Goal: Navigation & Orientation: Find specific page/section

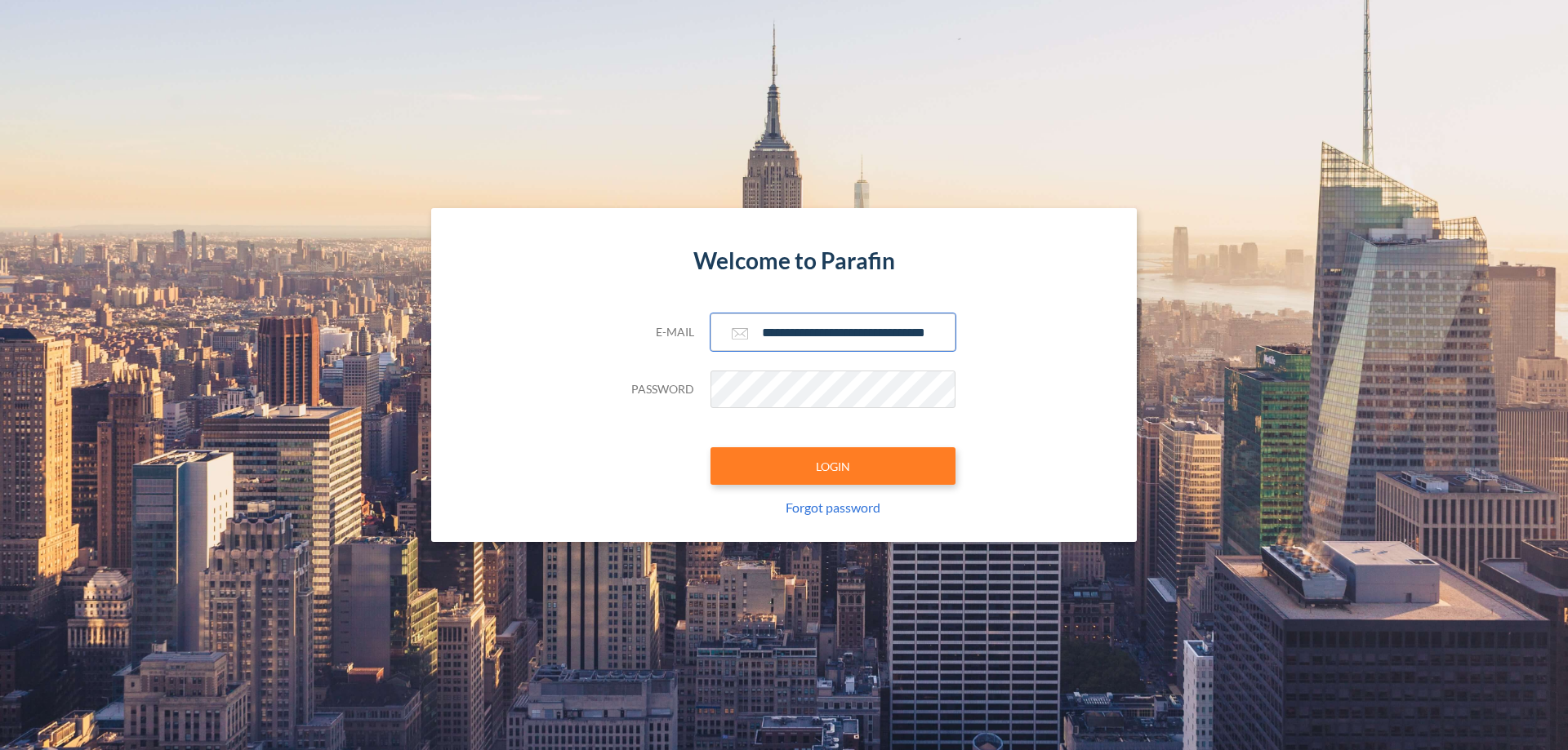
type input "**********"
click at [833, 466] on button "LOGIN" at bounding box center [832, 466] width 245 height 37
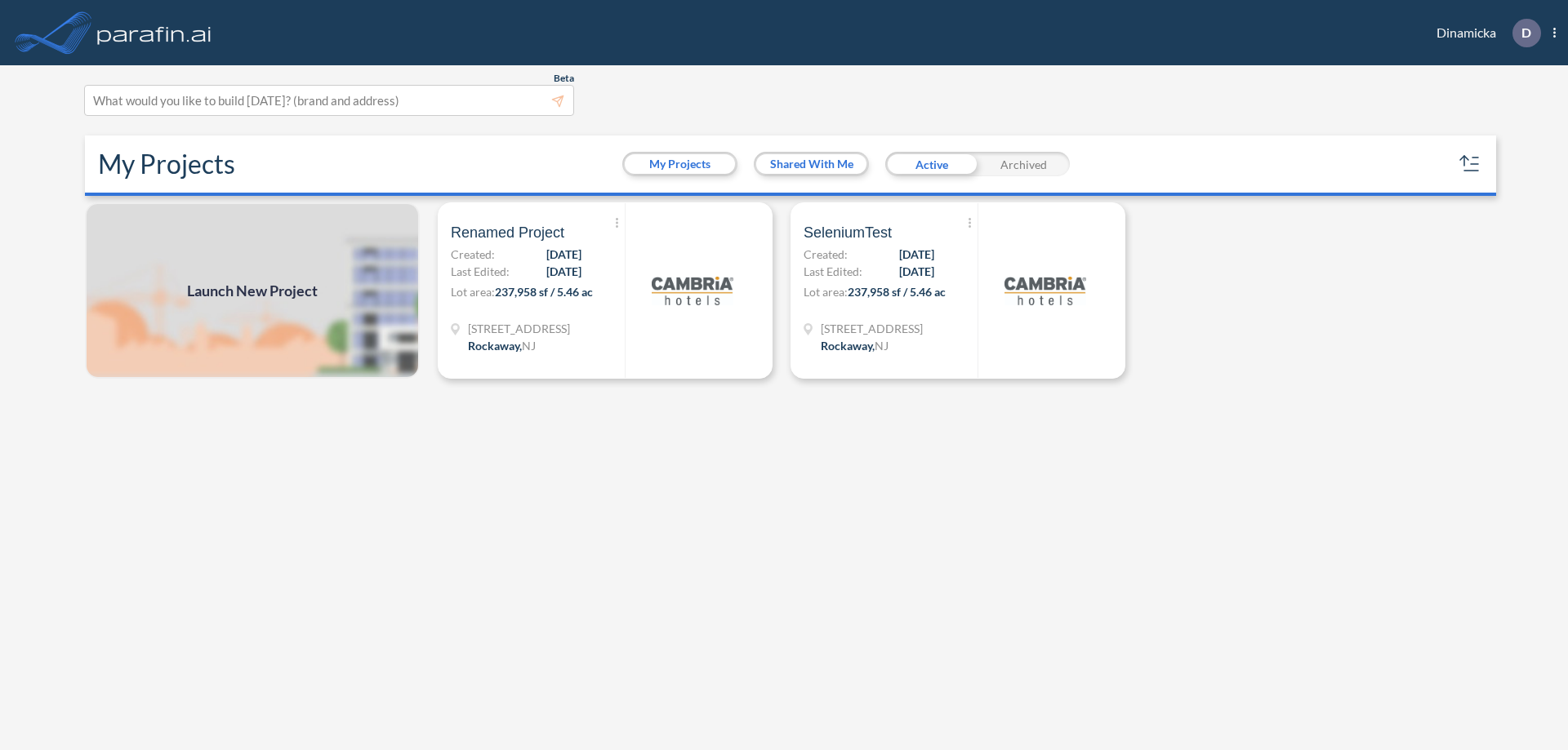
scroll to position [4, 0]
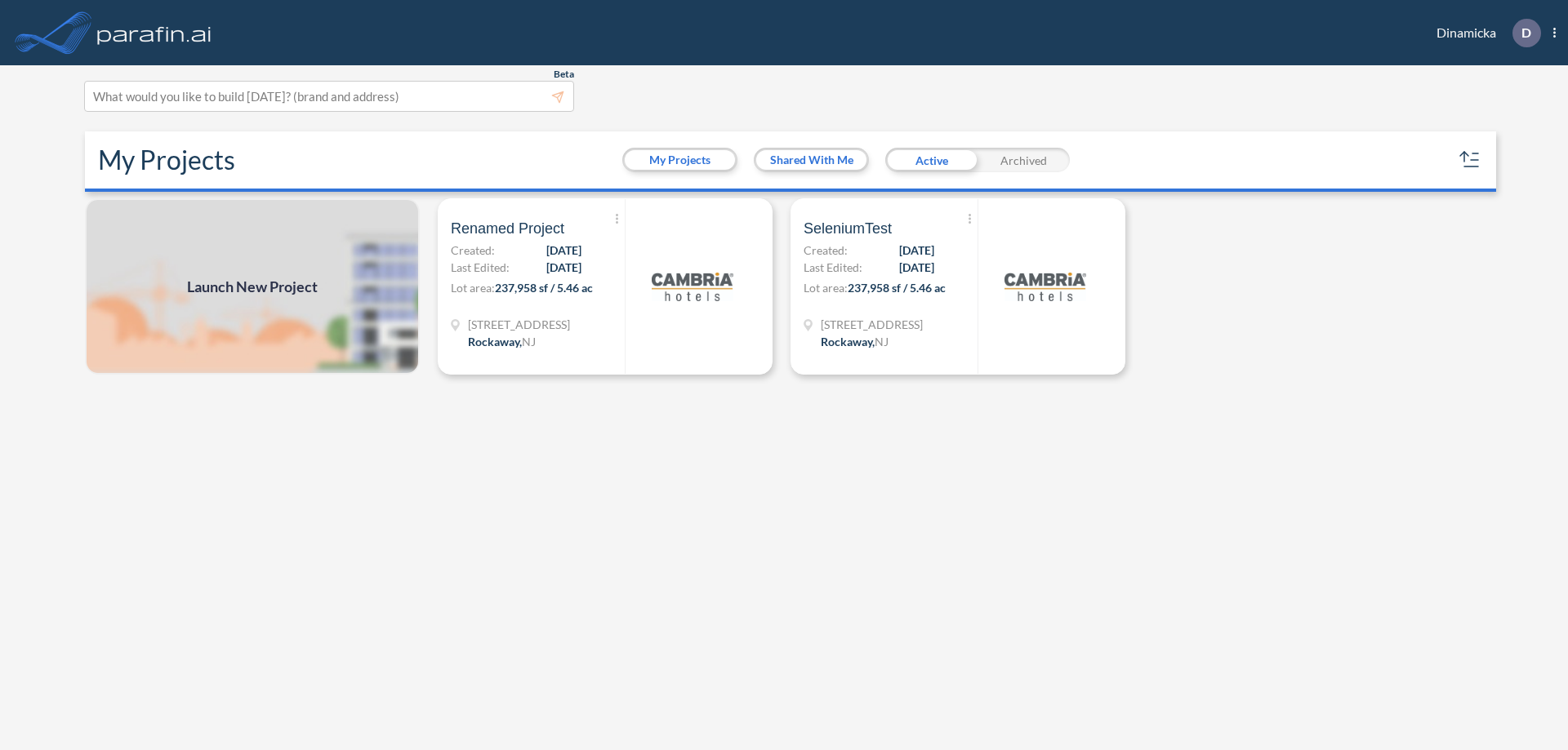
click at [1024, 160] on div "Archived" at bounding box center [1024, 160] width 92 height 24
